Goal: Find specific page/section: Find specific page/section

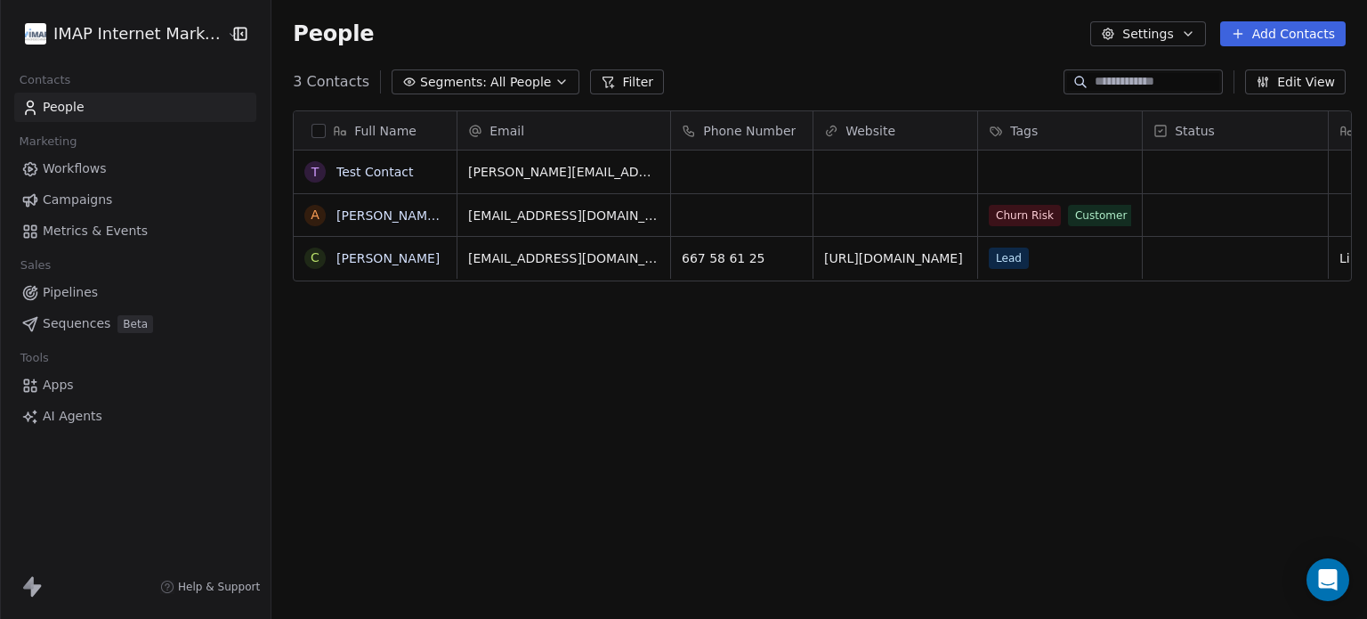
scroll to position [531, 1088]
click at [150, 28] on html "IMAP Internet Marketing SL Contacts People Marketing Workflows Campaigns Metric…" at bounding box center [683, 309] width 1367 height 619
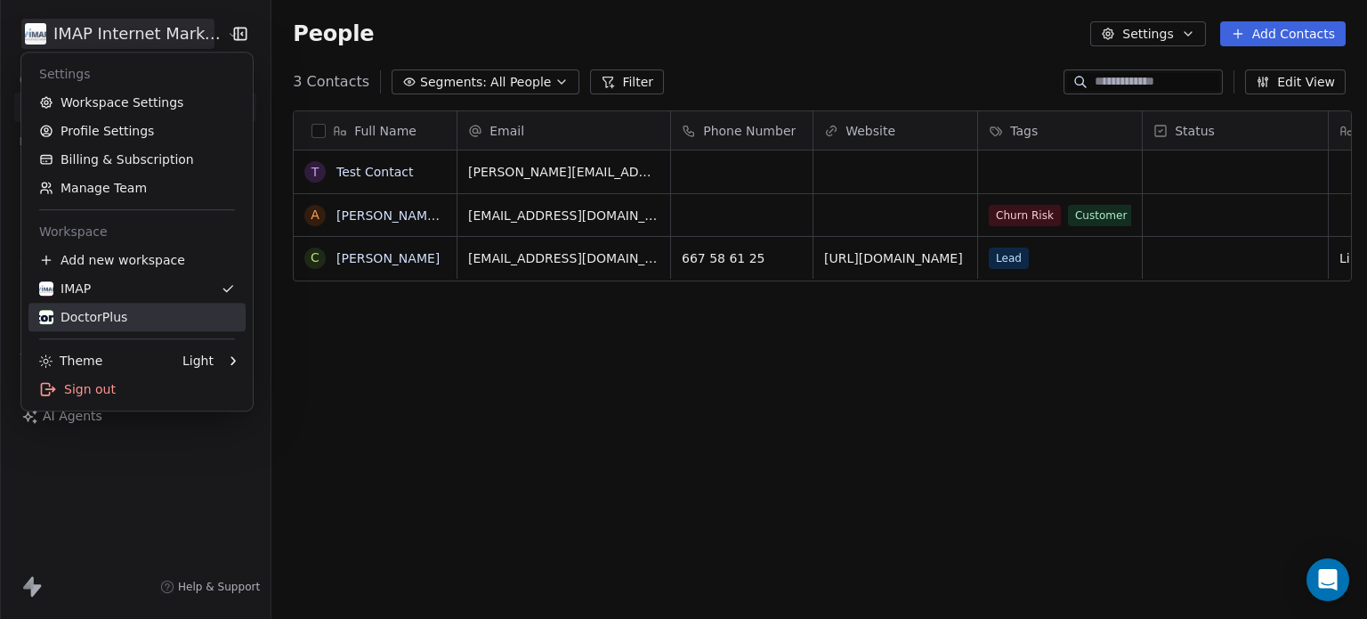
click at [77, 317] on div "DoctorPlus" at bounding box center [83, 317] width 88 height 18
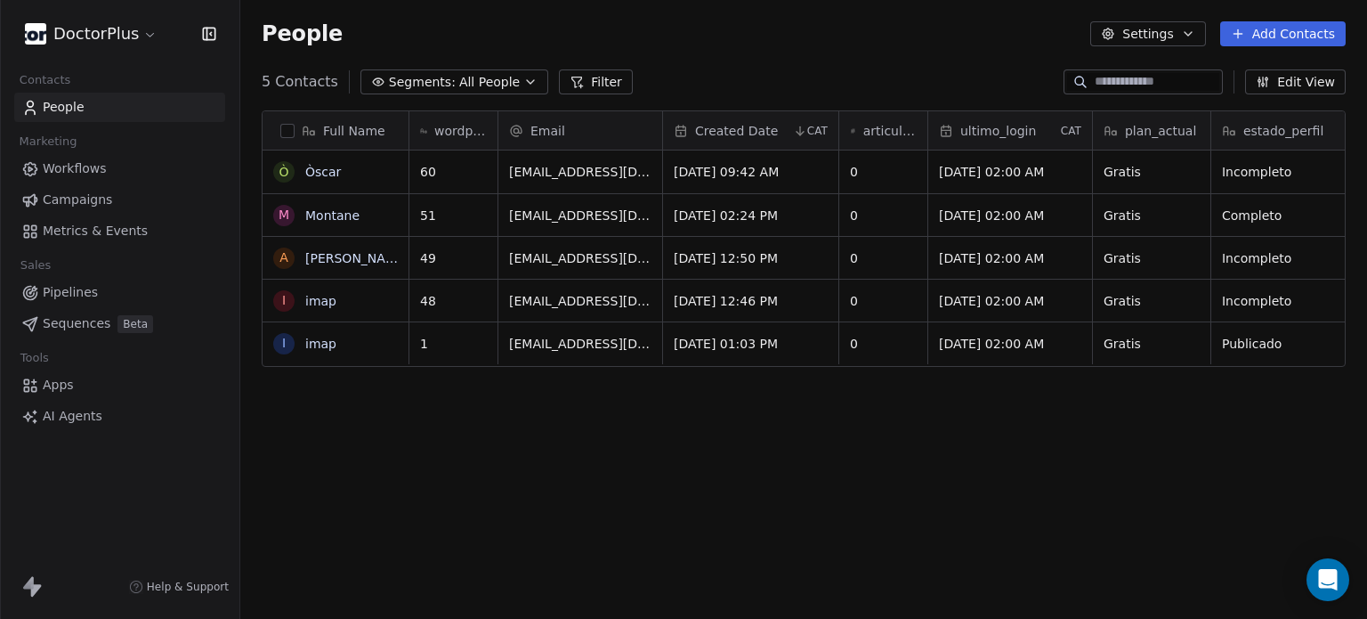
scroll to position [531, 1113]
drag, startPoint x: 1195, startPoint y: 213, endPoint x: 1107, endPoint y: 220, distance: 88.4
click at [1204, 211] on icon "grid" at bounding box center [1211, 213] width 14 height 14
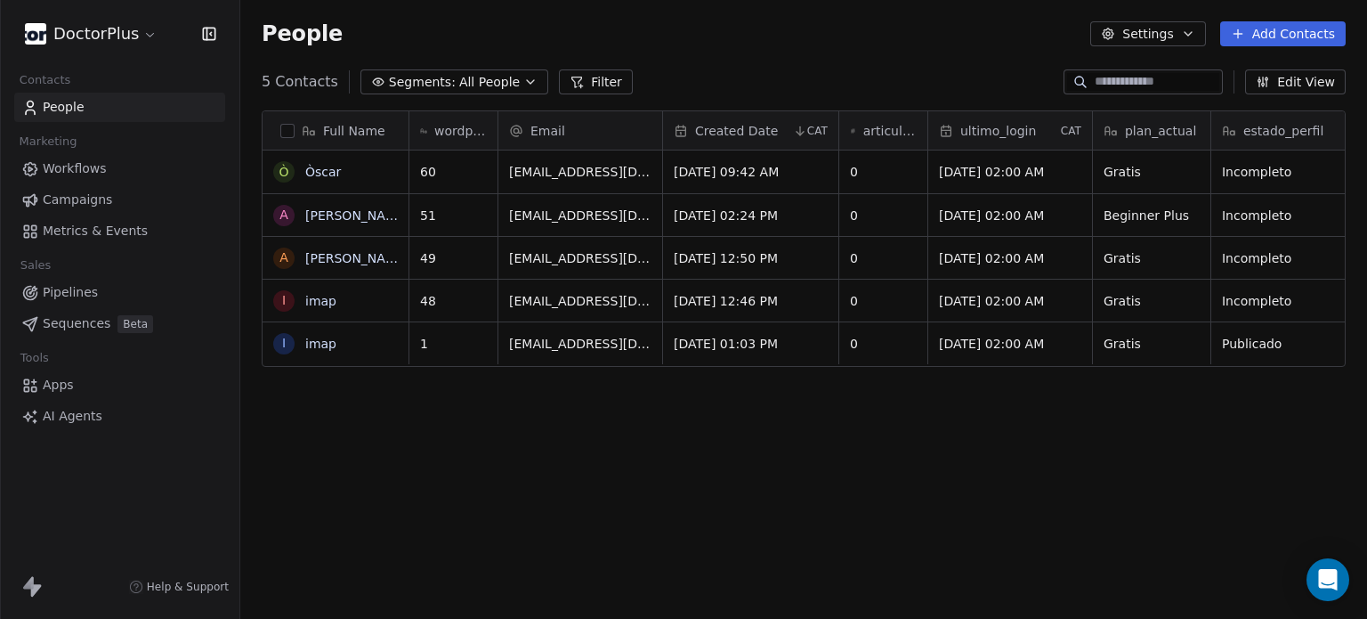
scroll to position [531, 1113]
click at [73, 166] on span "Workflows" at bounding box center [75, 168] width 64 height 19
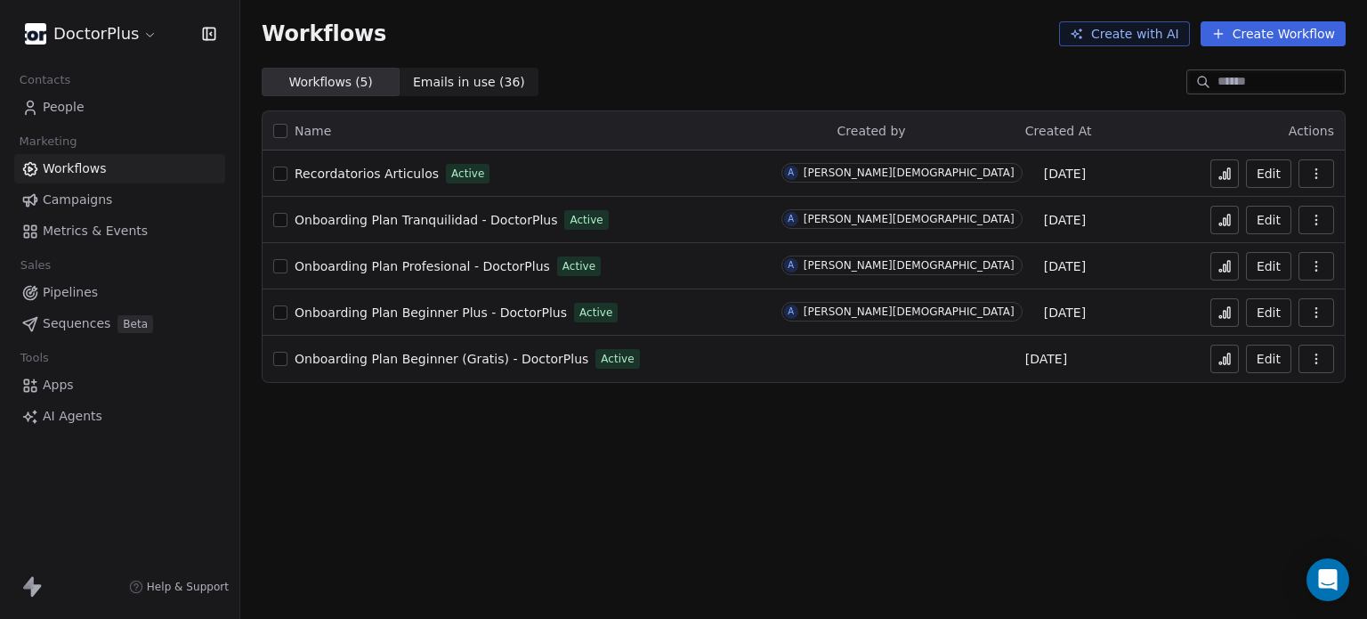
click at [423, 312] on span "Onboarding Plan Beginner Plus - DoctorPlus" at bounding box center [431, 312] width 272 height 14
click at [1226, 313] on icon at bounding box center [1225, 312] width 14 height 14
click at [421, 310] on span "Onboarding Plan Beginner Plus - DoctorPlus" at bounding box center [431, 312] width 272 height 14
click at [431, 263] on span "Onboarding Plan Profesional - DoctorPlus" at bounding box center [422, 266] width 255 height 14
click at [412, 314] on span "Onboarding Plan Beginner Plus - DoctorPlus" at bounding box center [431, 312] width 272 height 14
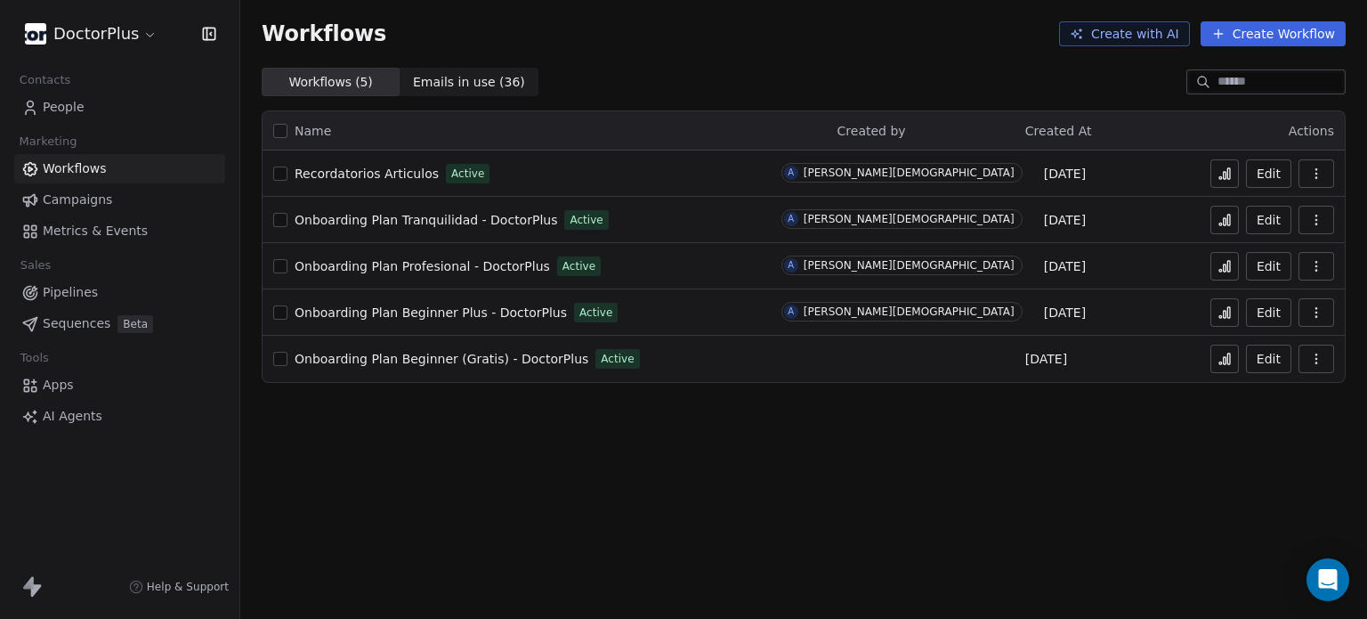
click at [381, 216] on span "Onboarding Plan Tranquilidad - DoctorPlus" at bounding box center [426, 220] width 263 height 14
click at [65, 103] on span "People" at bounding box center [64, 107] width 42 height 19
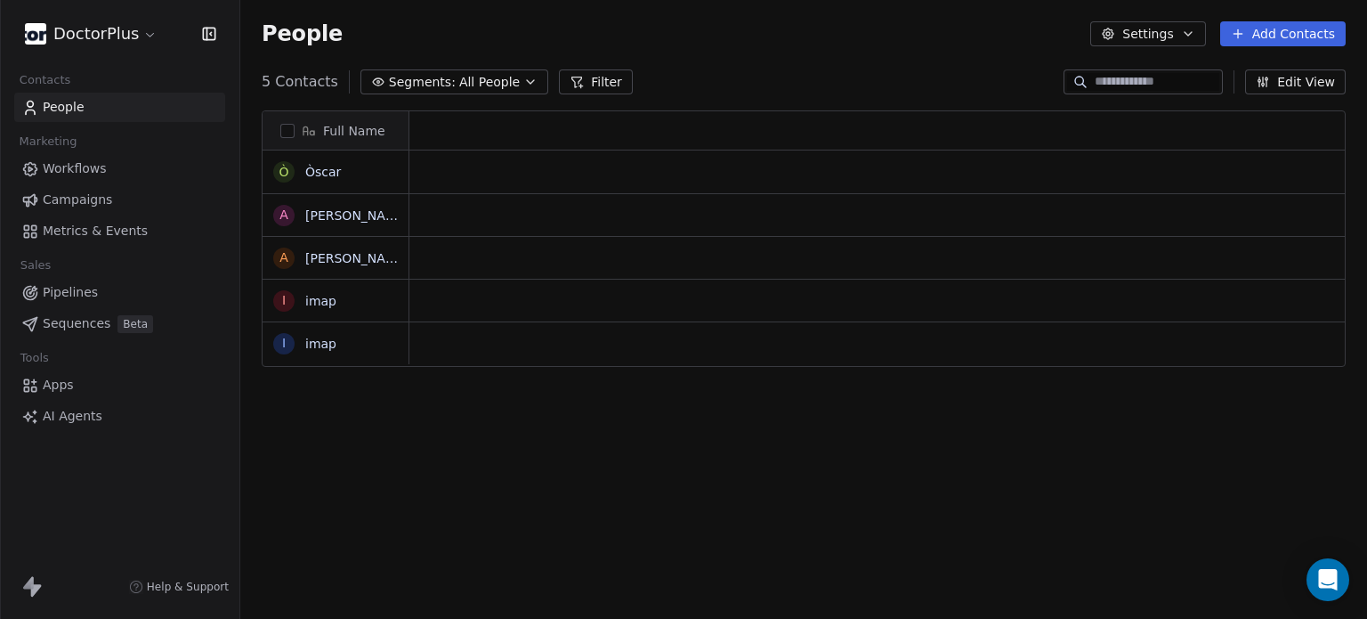
scroll to position [531, 1113]
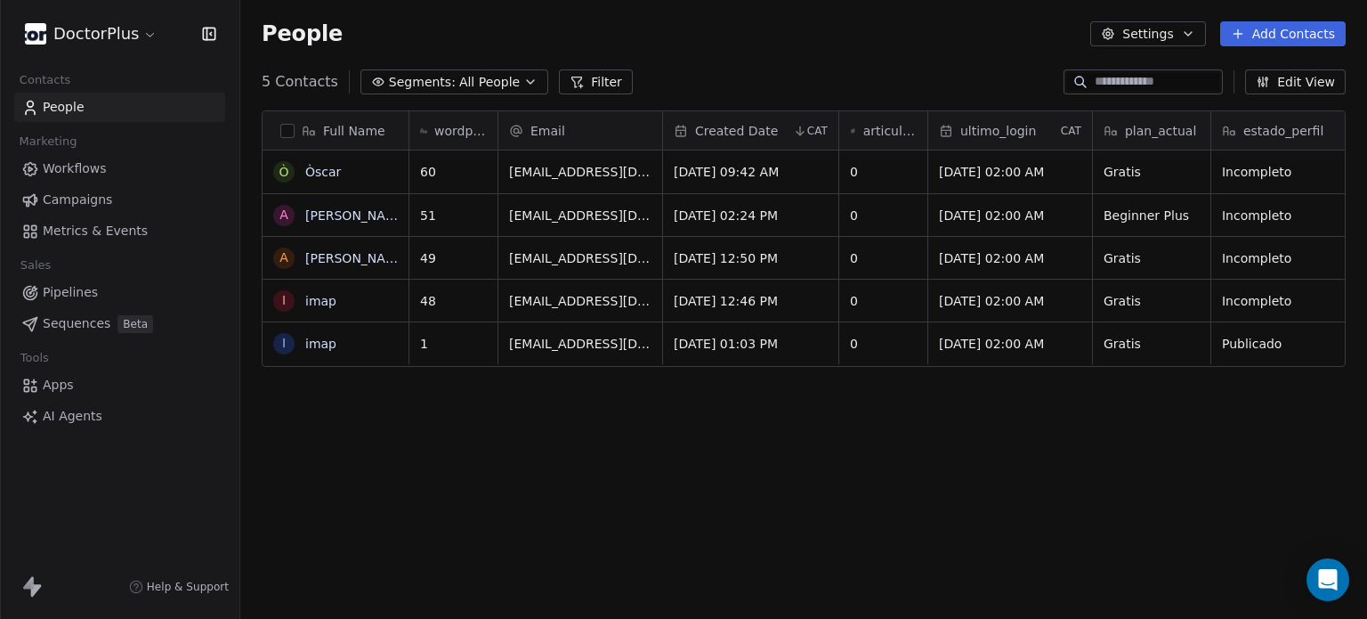
drag, startPoint x: 98, startPoint y: 161, endPoint x: 120, endPoint y: 190, distance: 36.9
click at [98, 161] on span "Workflows" at bounding box center [75, 168] width 64 height 19
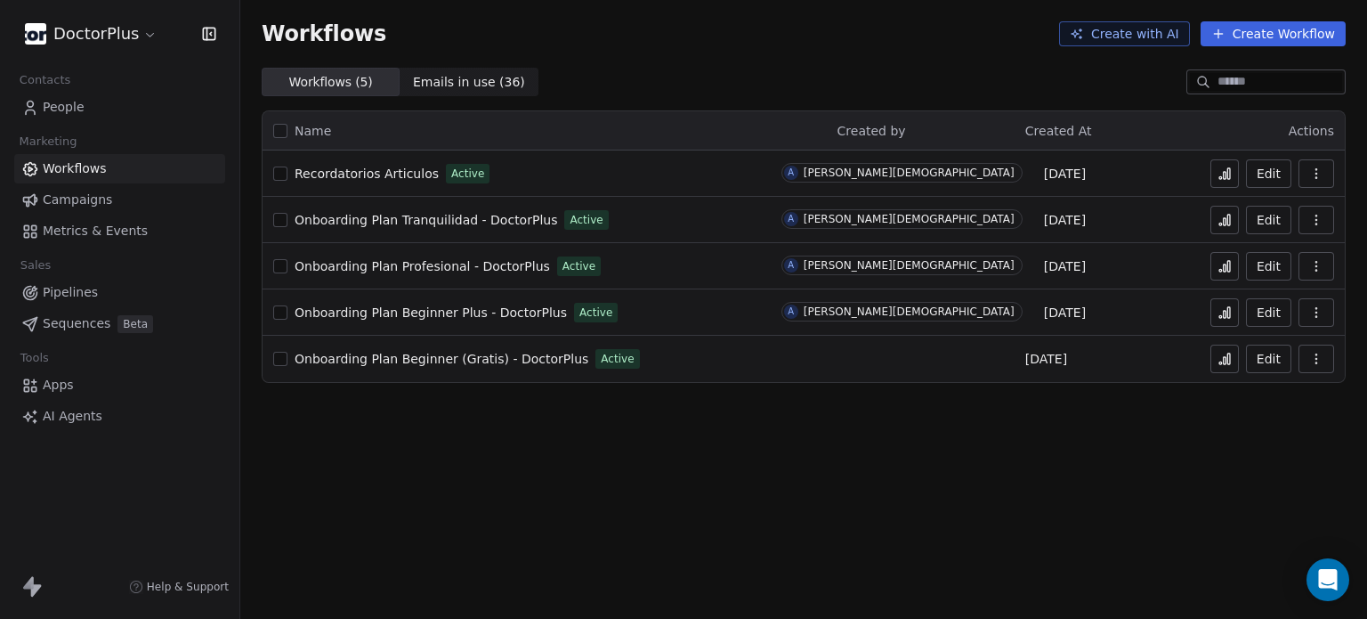
click at [437, 307] on span "Onboarding Plan Beginner Plus - DoctorPlus" at bounding box center [431, 312] width 272 height 14
drag, startPoint x: 1225, startPoint y: 312, endPoint x: 1049, endPoint y: 352, distance: 180.5
click at [1225, 312] on icon at bounding box center [1225, 314] width 3 height 7
